Goal: Task Accomplishment & Management: Manage account settings

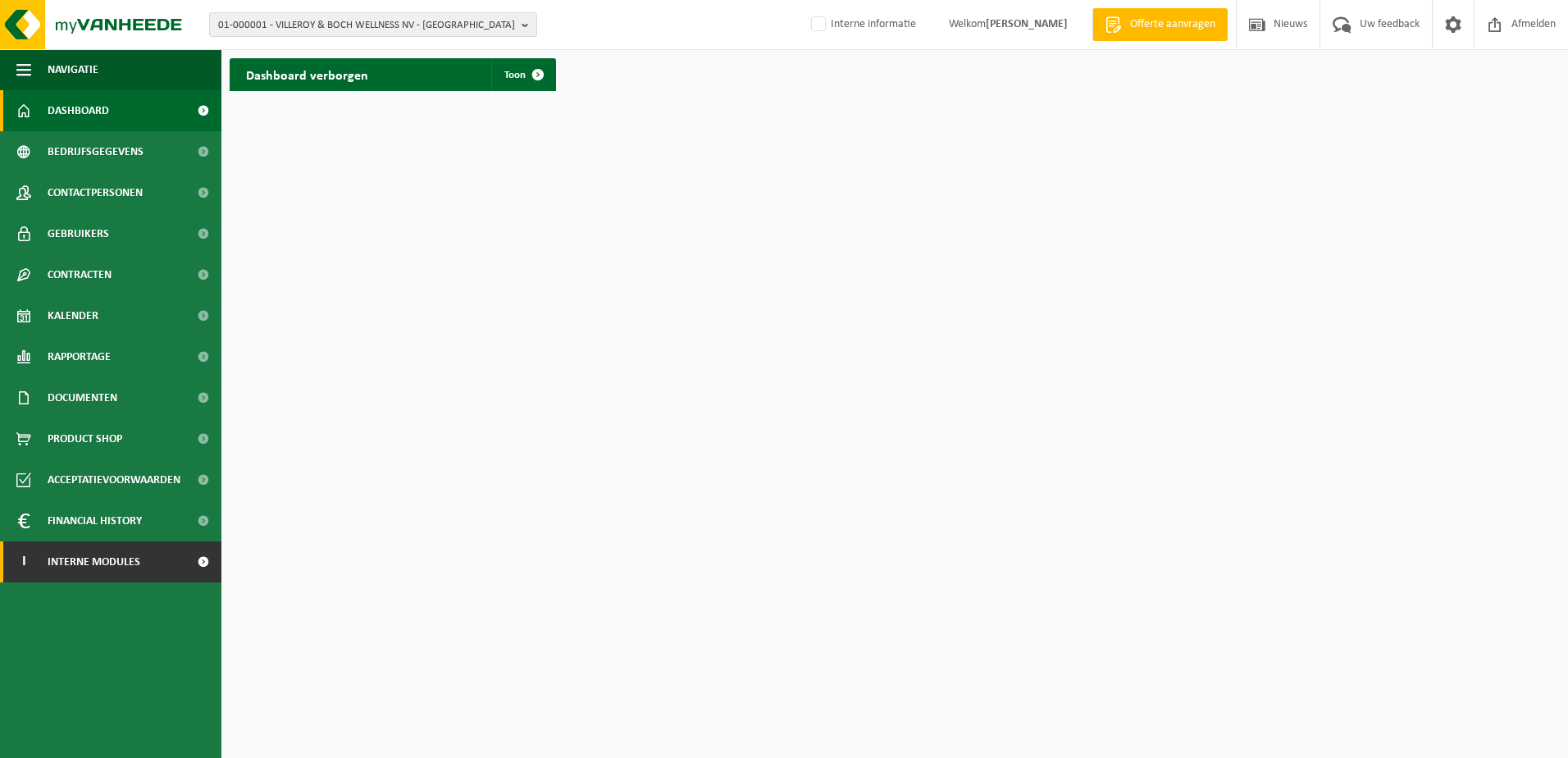
click at [134, 568] on span "Interne modules" at bounding box center [94, 561] width 93 height 41
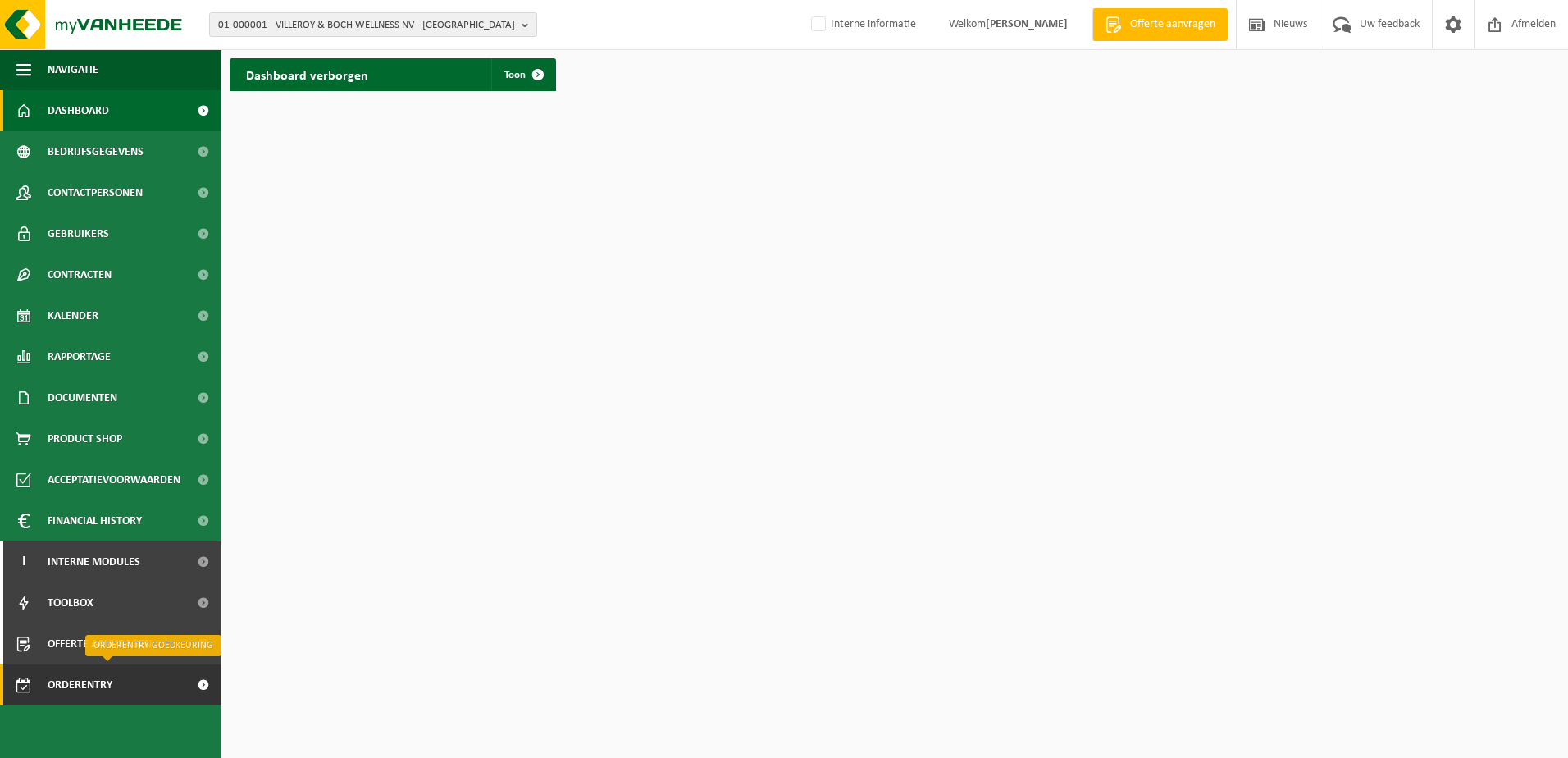
click at [79, 684] on span "Orderentry Goedkeuring" at bounding box center [116, 685] width 138 height 41
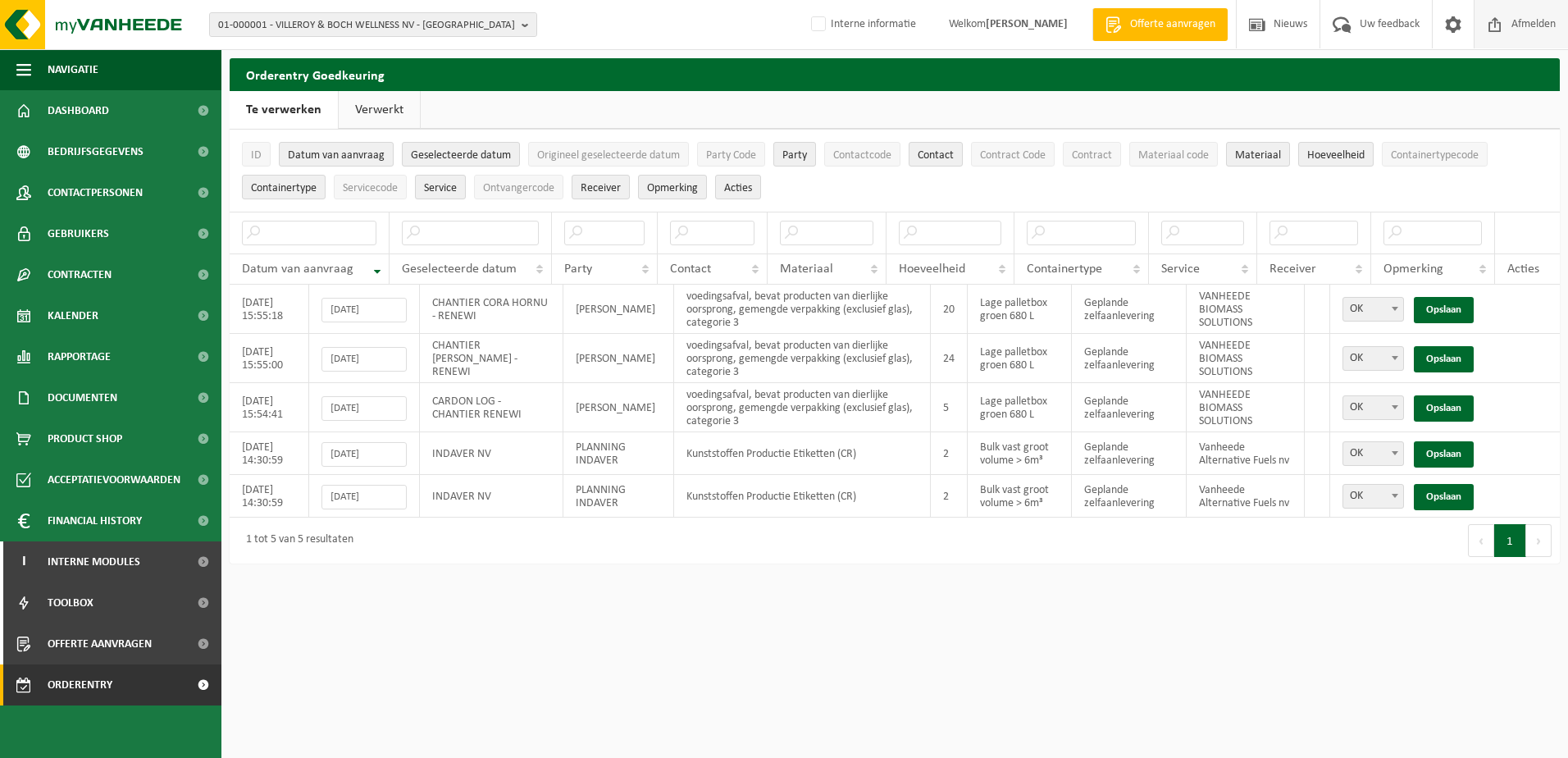
click at [1518, 21] on span "Afmelden" at bounding box center [1534, 23] width 53 height 48
